Goal: Information Seeking & Learning: Learn about a topic

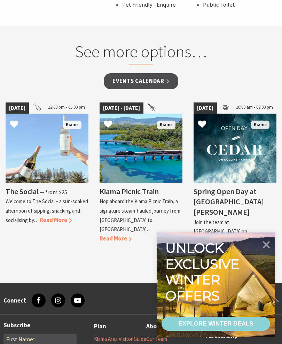
scroll to position [586, 0]
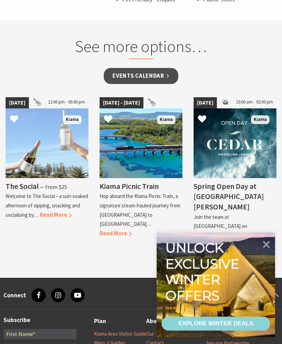
click at [132, 230] on span "Read More" at bounding box center [116, 233] width 32 height 7
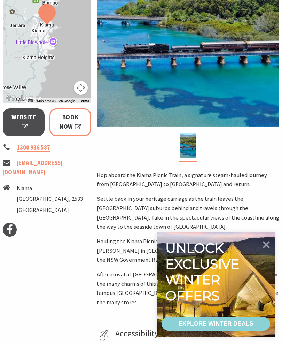
click at [266, 252] on icon at bounding box center [266, 244] width 15 height 15
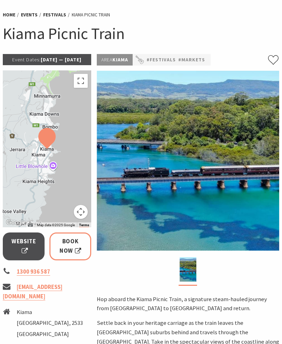
scroll to position [47, 0]
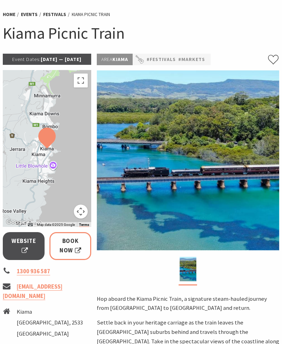
click at [184, 59] on link "#Markets" at bounding box center [191, 59] width 27 height 8
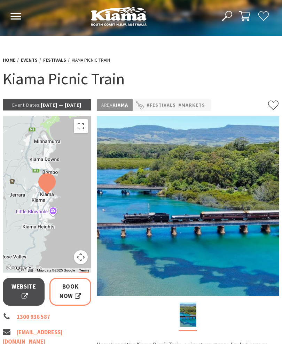
scroll to position [0, 0]
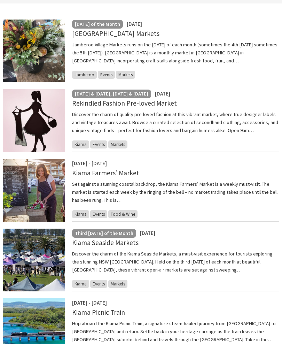
scroll to position [183, 0]
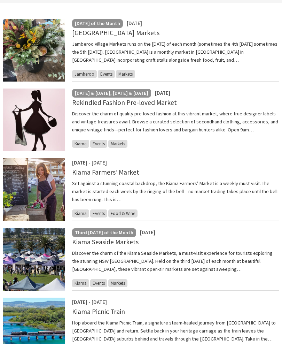
click at [53, 189] on img at bounding box center [34, 190] width 62 height 63
